Goal: Use online tool/utility

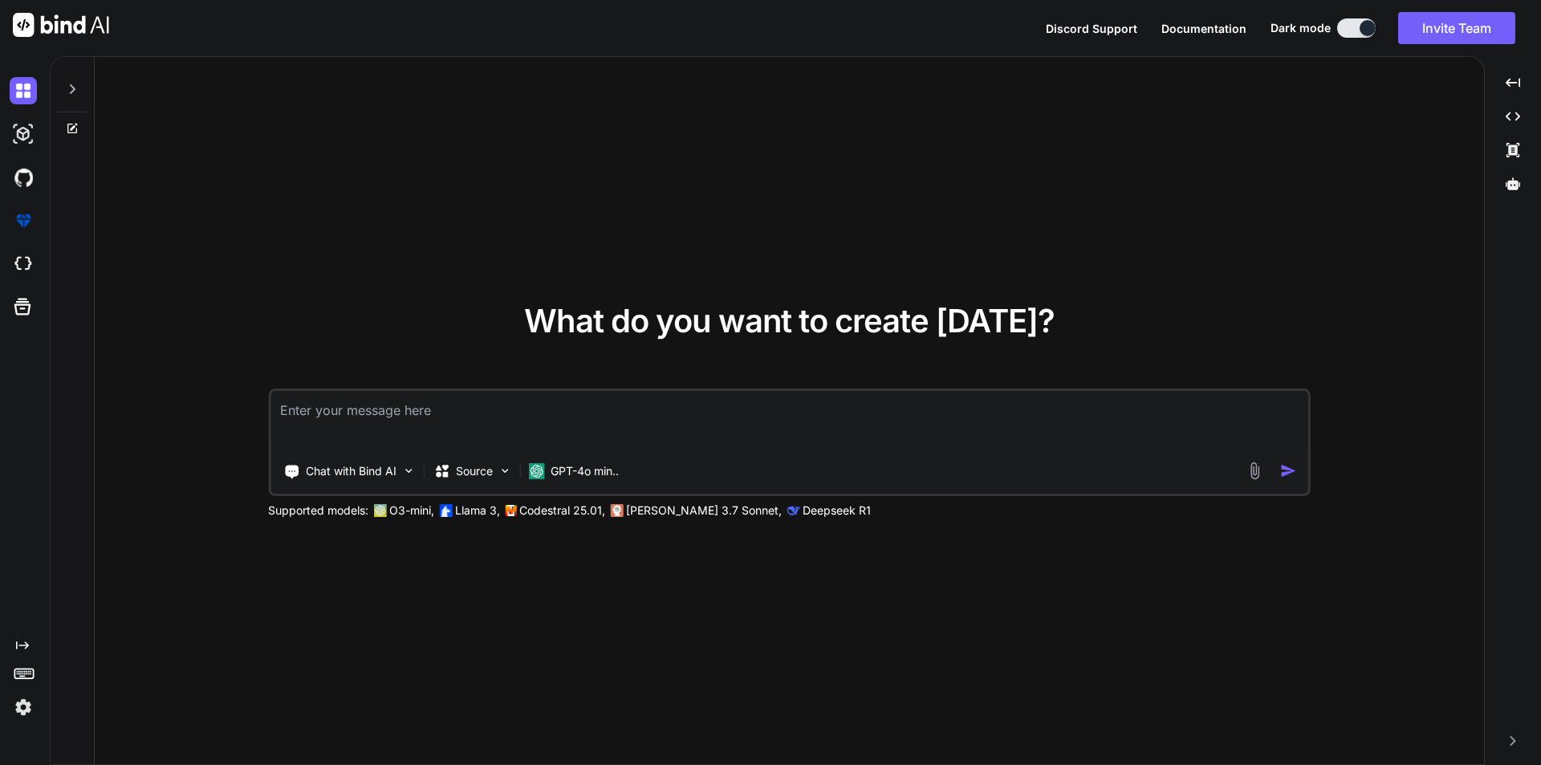
click at [543, 422] on textarea at bounding box center [789, 420] width 1038 height 59
paste textarea "<script> $(document).ready(function() { var conferenceId = {{ $conferenceId }};…"
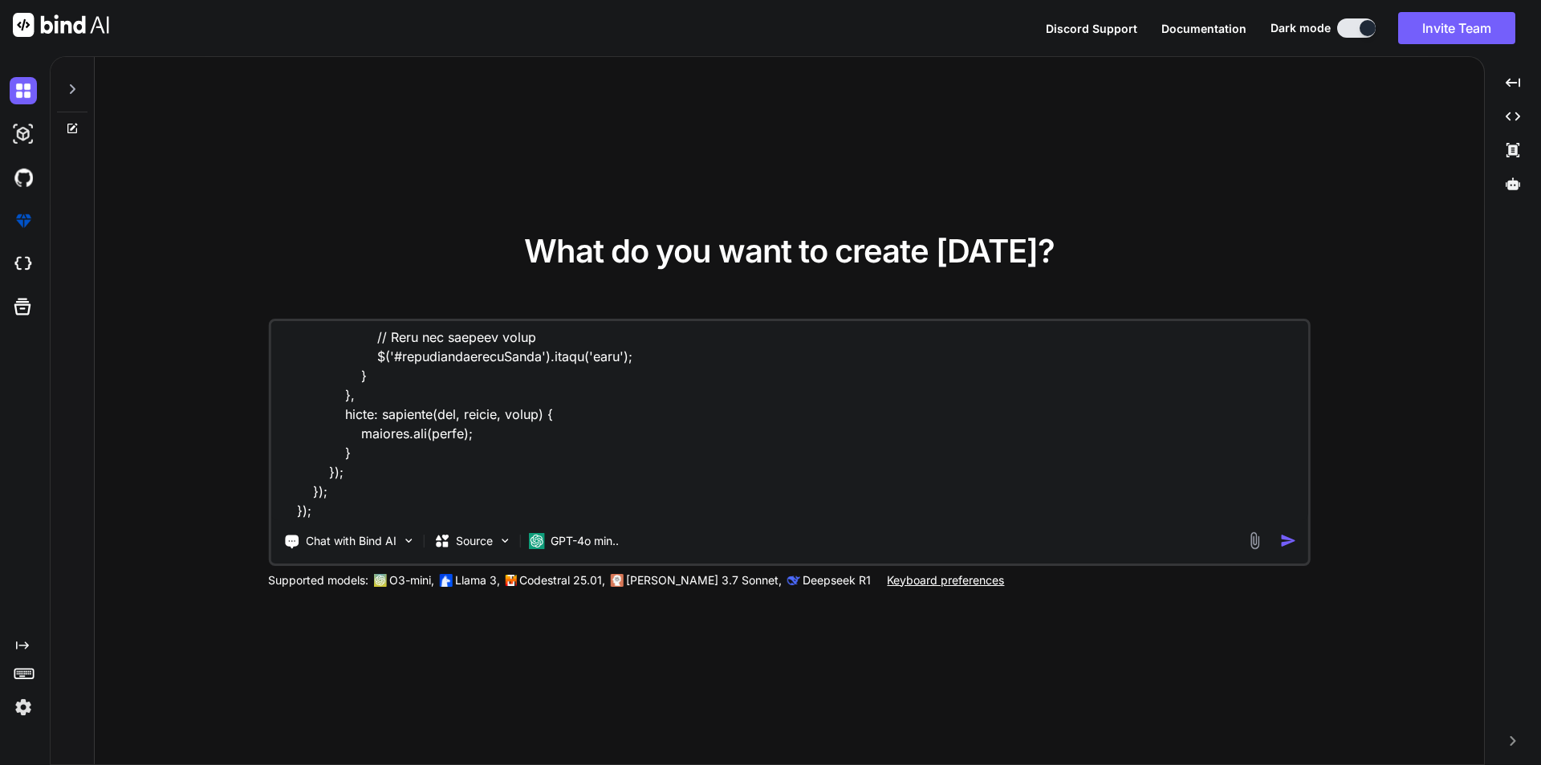
scroll to position [1332, 0]
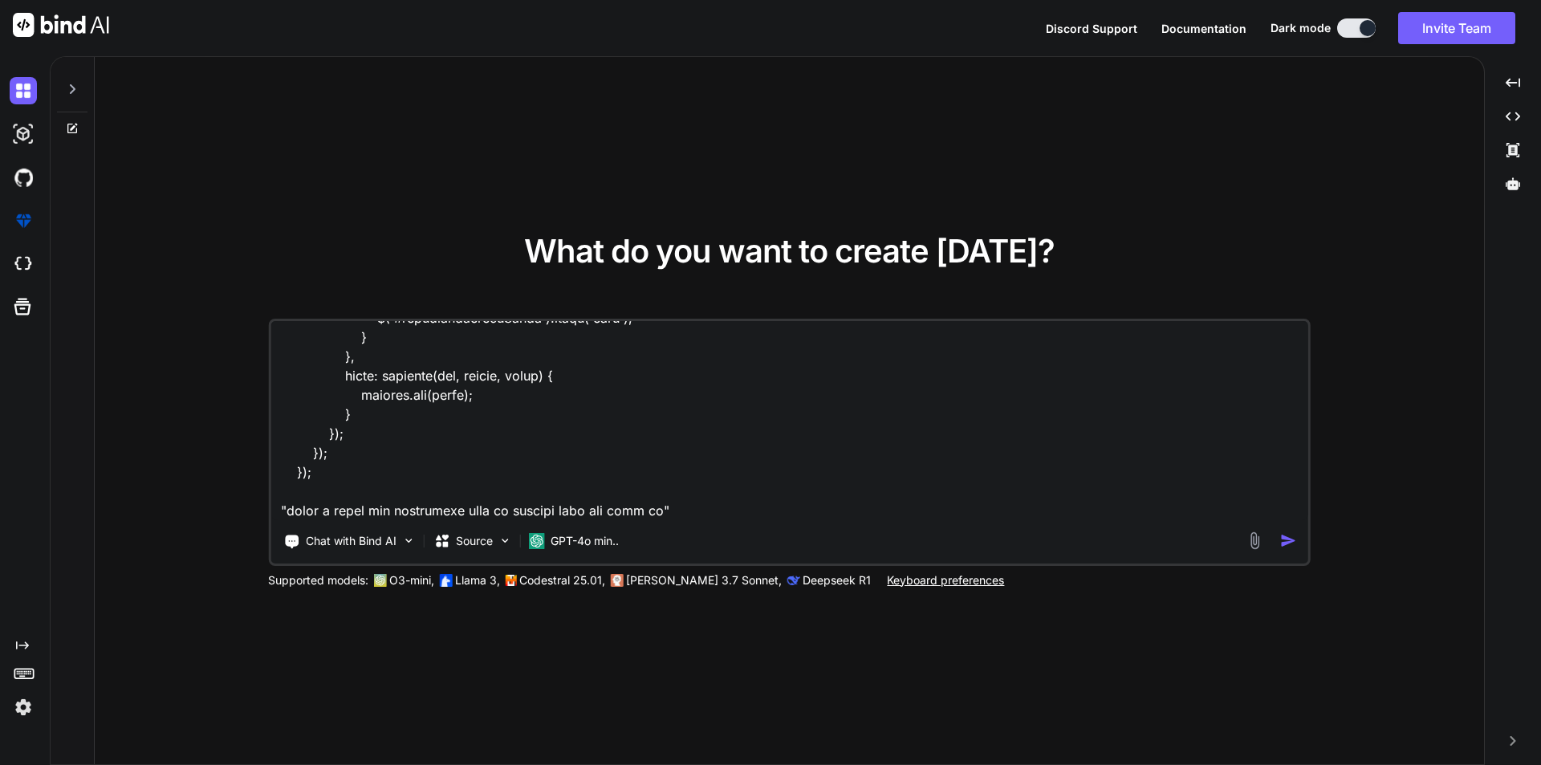
click at [648, 511] on textarea at bounding box center [789, 420] width 1038 height 199
paste textarea "[DATE] - [DATE]"
click at [723, 510] on textarea at bounding box center [789, 420] width 1038 height 199
click at [952, 514] on textarea at bounding box center [789, 420] width 1038 height 199
drag, startPoint x: 952, startPoint y: 509, endPoint x: 718, endPoint y: 518, distance: 234.5
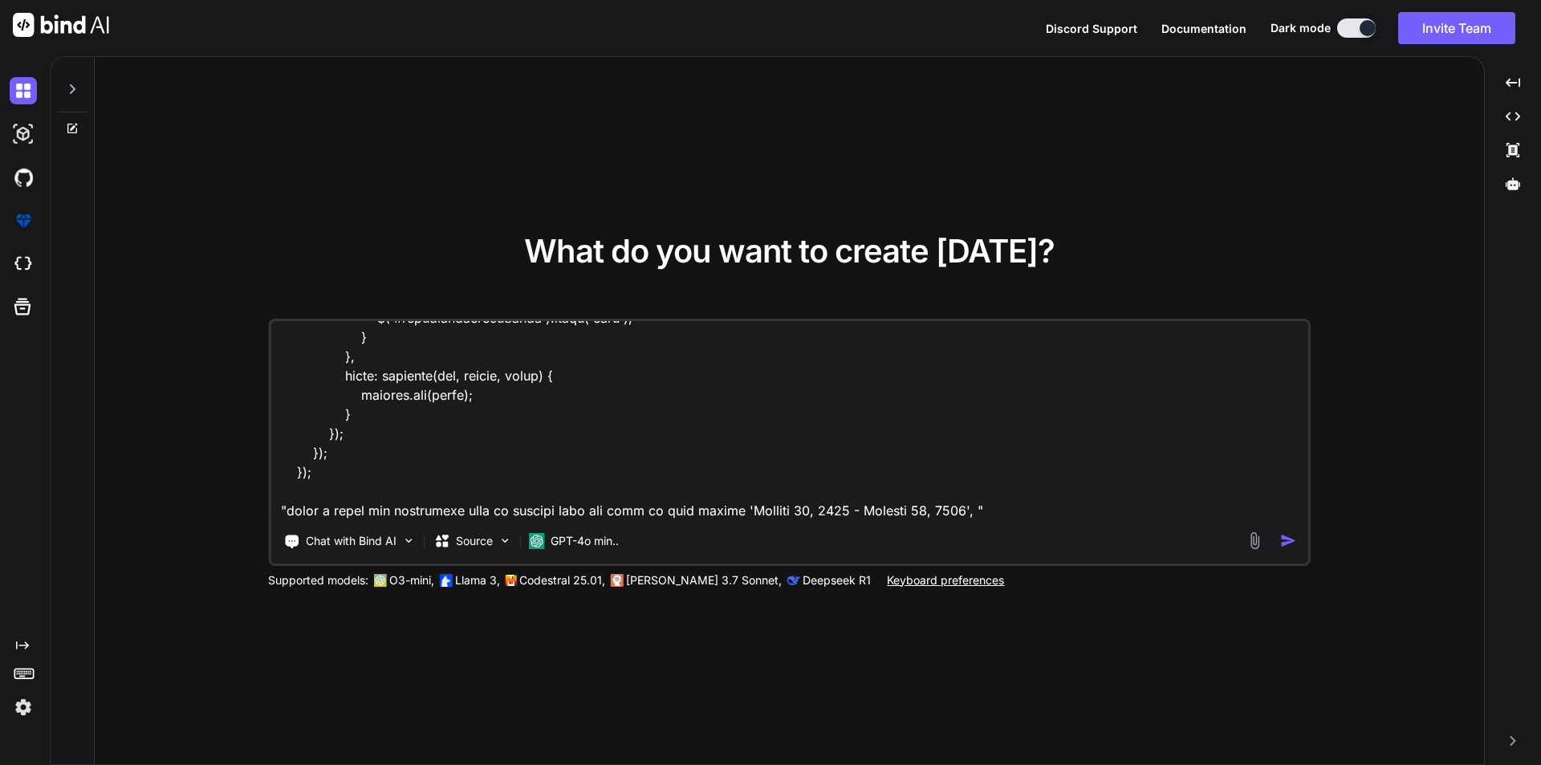
click at [718, 518] on textarea at bounding box center [789, 420] width 1038 height 199
paste textarea "<div class="date">[DATE] - [DATE]</div> <div class="time">6:00 AM - 11:45 PM</d…"
type textarea "<script> $(document).ready(function() { var conferenceId = {{ $conferenceId }};…"
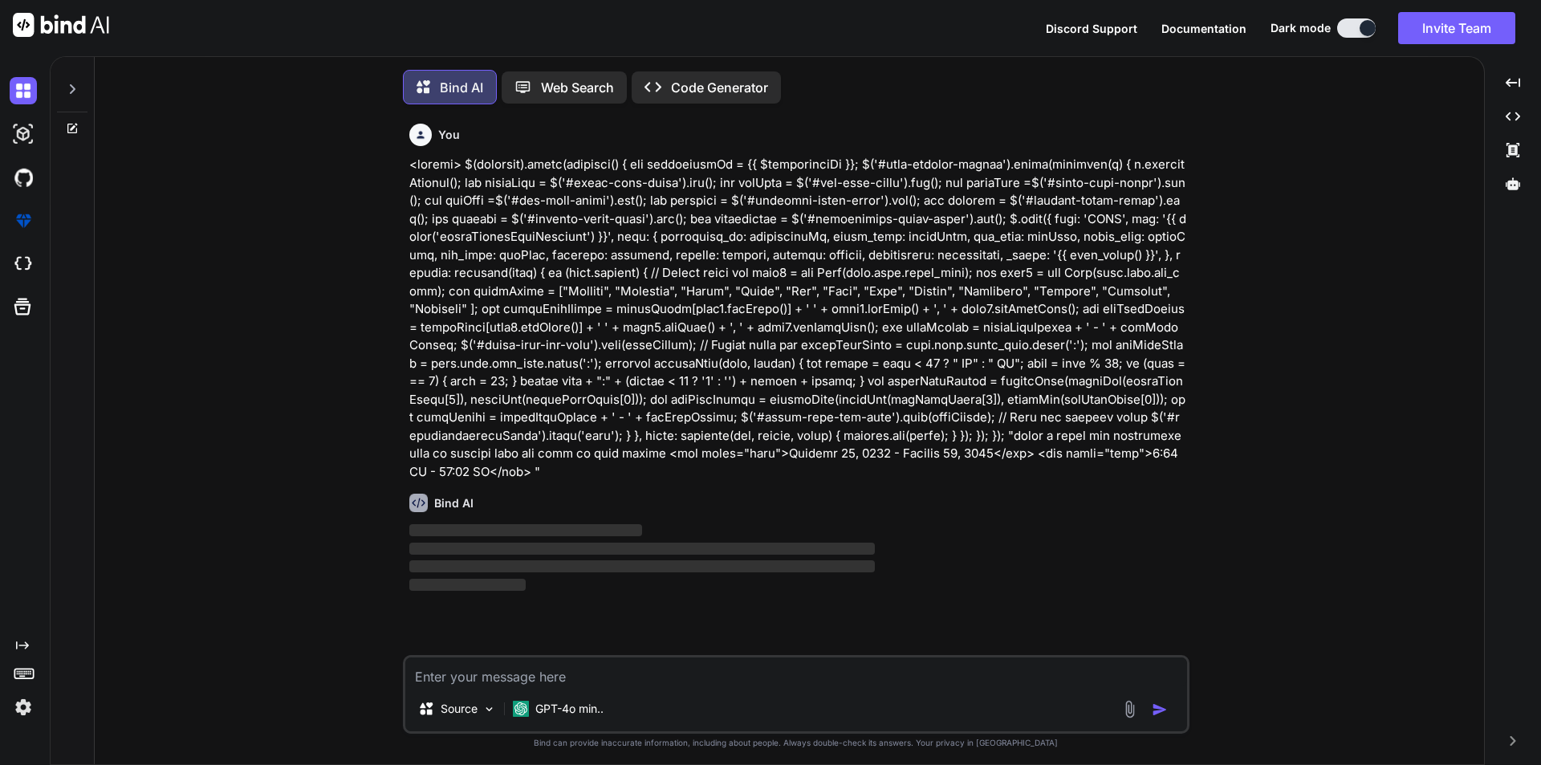
scroll to position [8, 0]
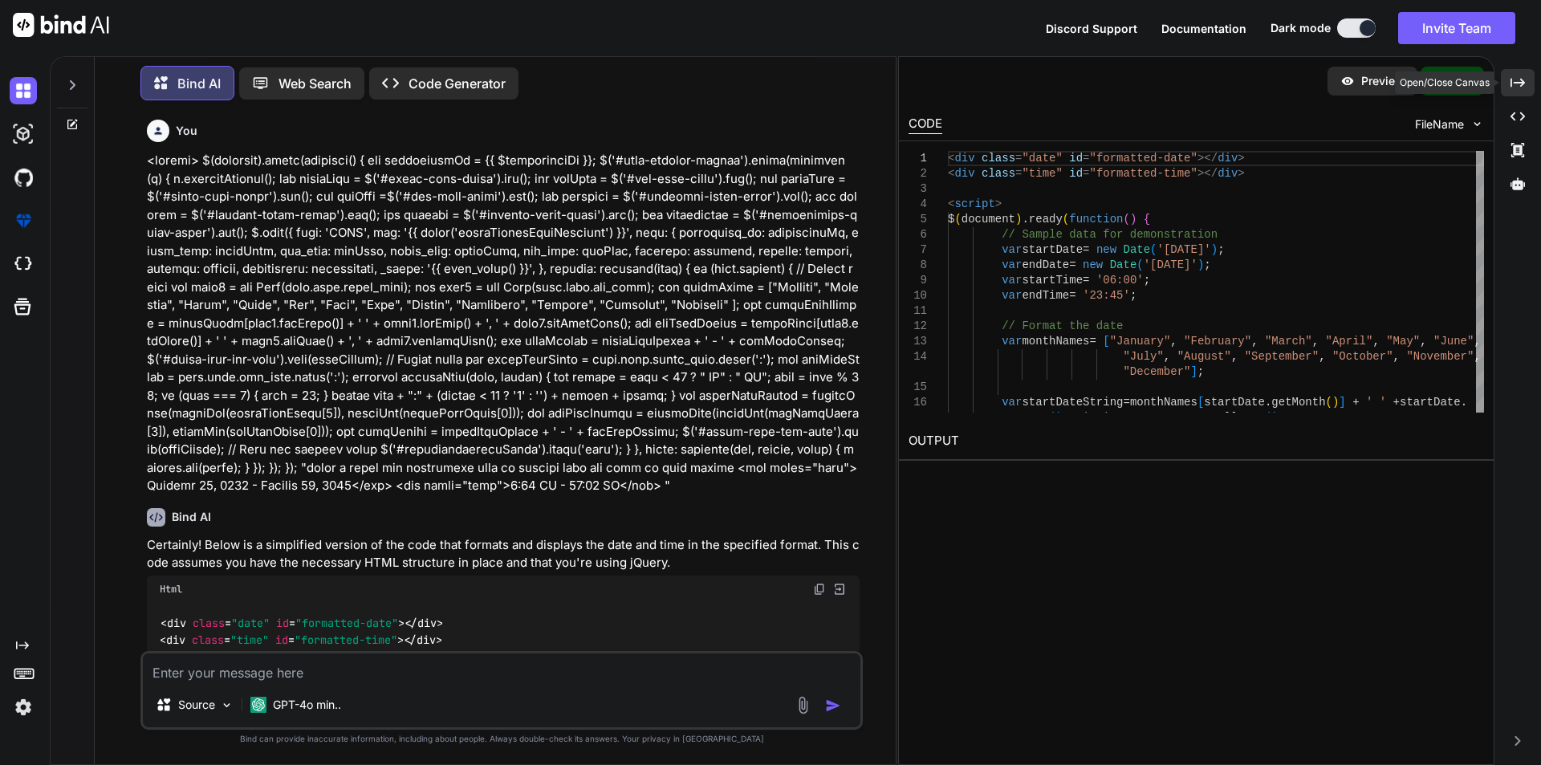
click at [1517, 86] on icon "Created with Pixso." at bounding box center [1517, 82] width 14 height 14
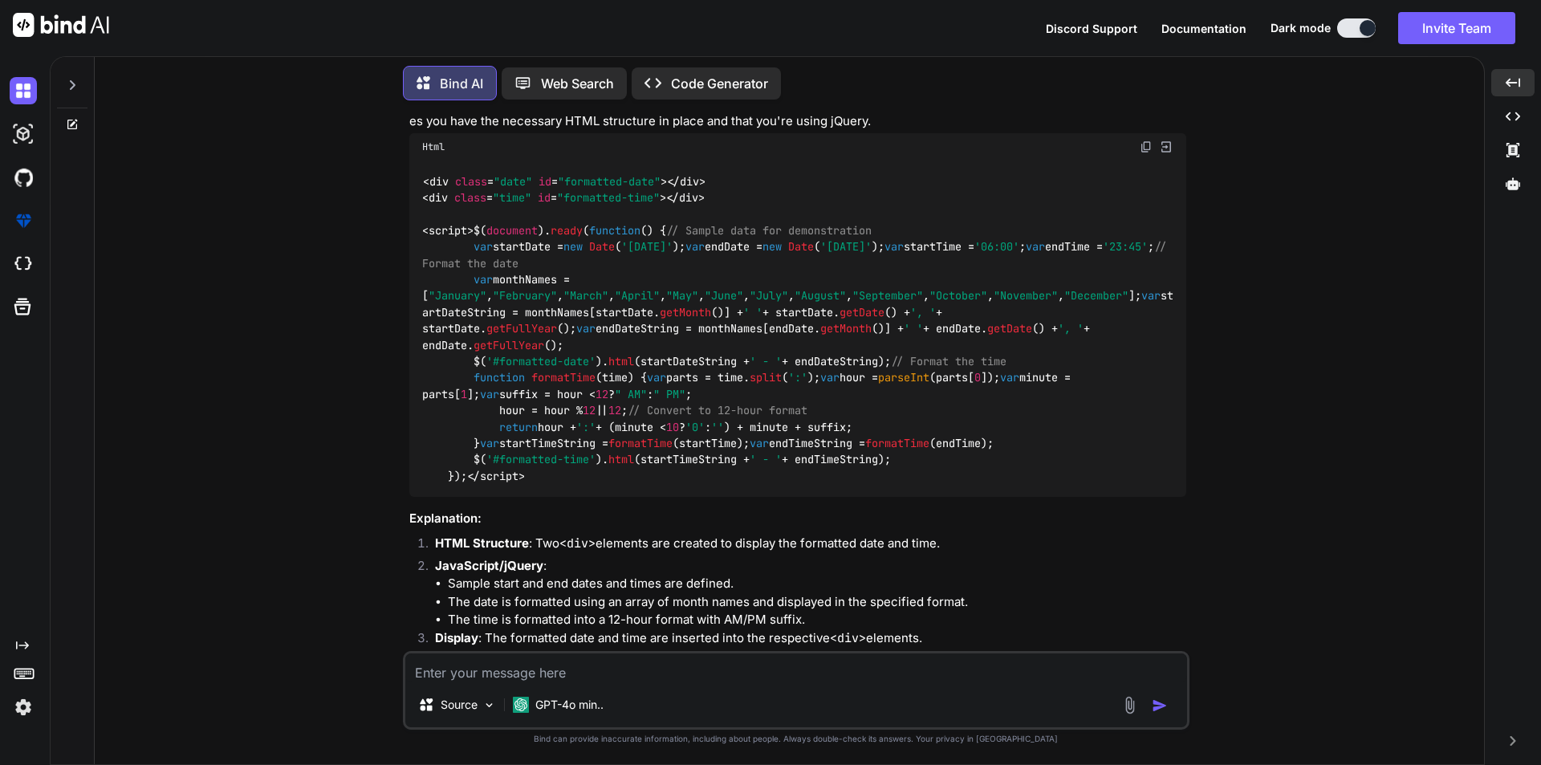
scroll to position [414, 0]
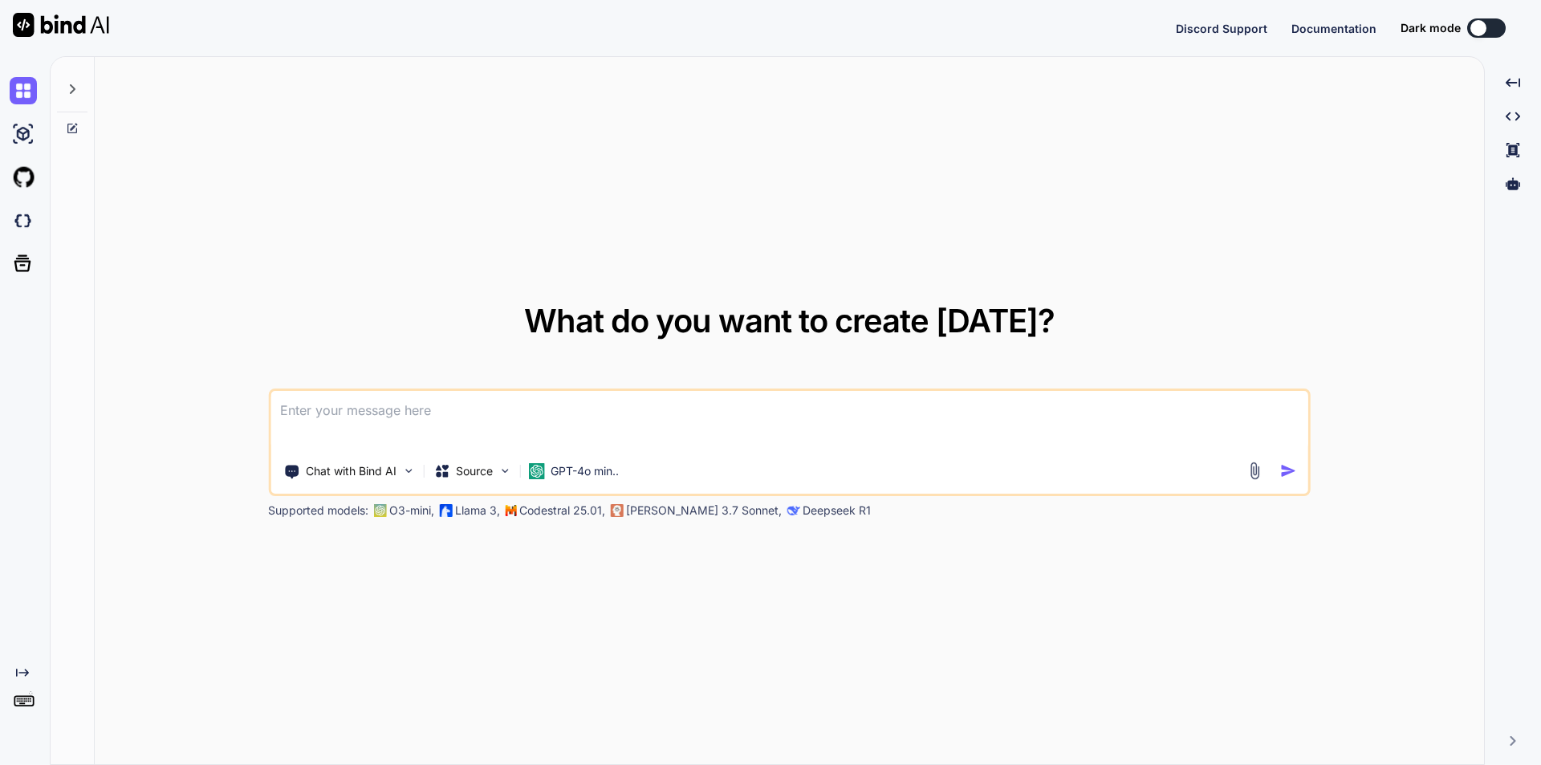
type textarea "x"
